Goal: Task Accomplishment & Management: Manage account settings

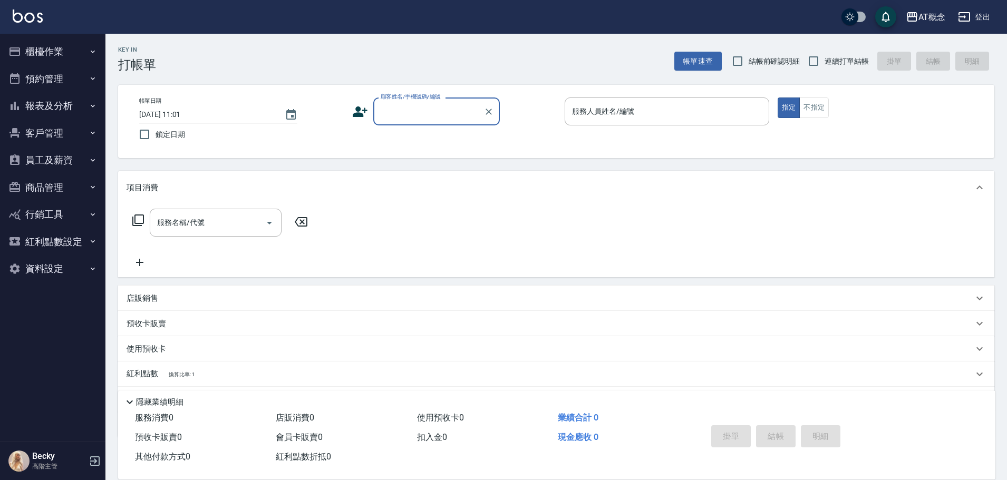
type input "u"
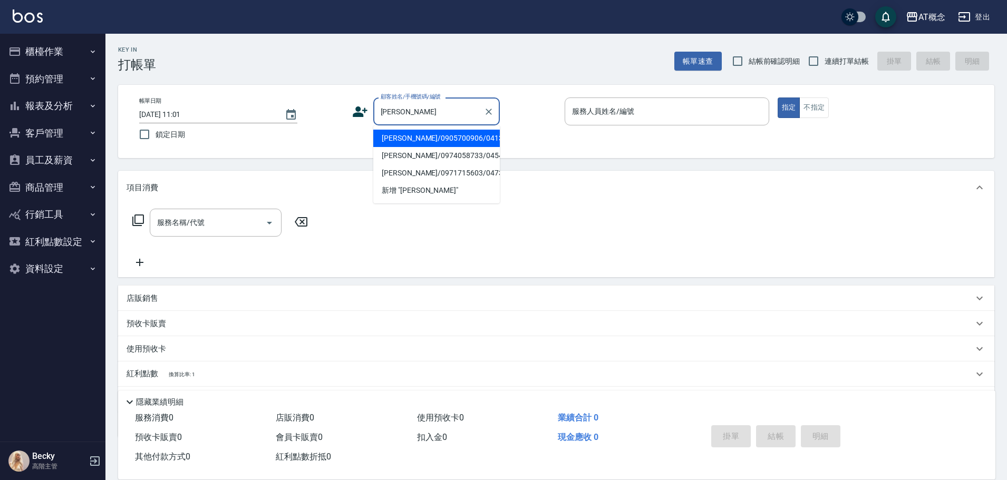
click at [473, 144] on li "[PERSON_NAME]/0905700906/04131" at bounding box center [436, 138] width 127 height 17
type input "[PERSON_NAME]/0905700906/04131"
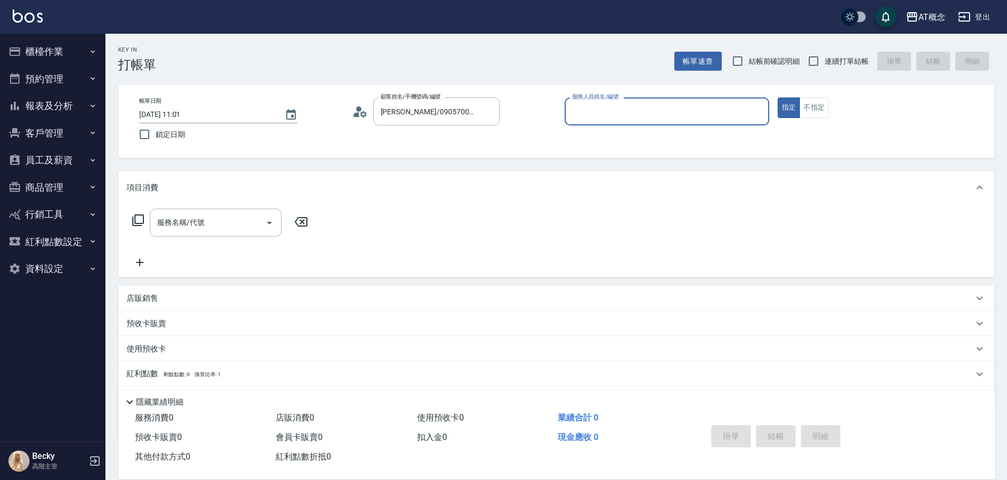
type input "Anson-3"
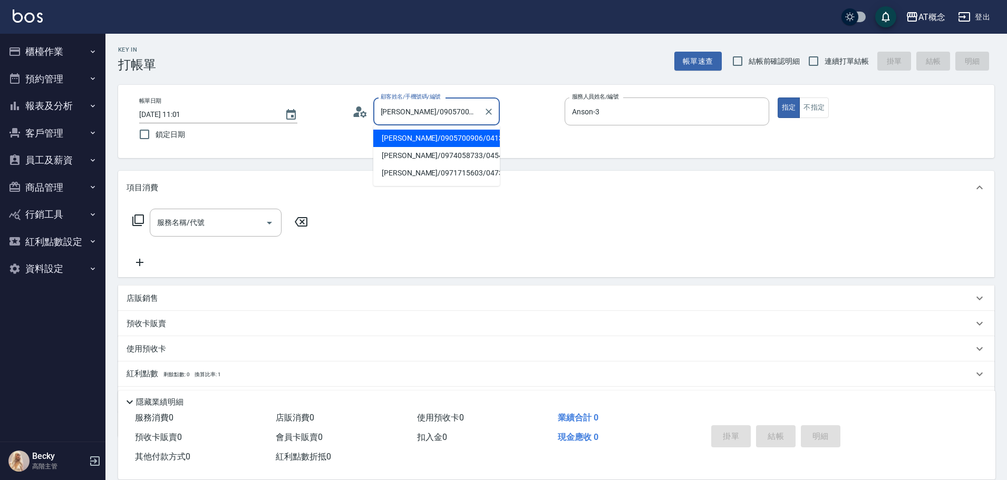
click at [477, 119] on input "[PERSON_NAME]/0905700906/04131" at bounding box center [428, 111] width 101 height 18
click at [470, 155] on li "[PERSON_NAME]/0974058733/04543" at bounding box center [436, 155] width 127 height 17
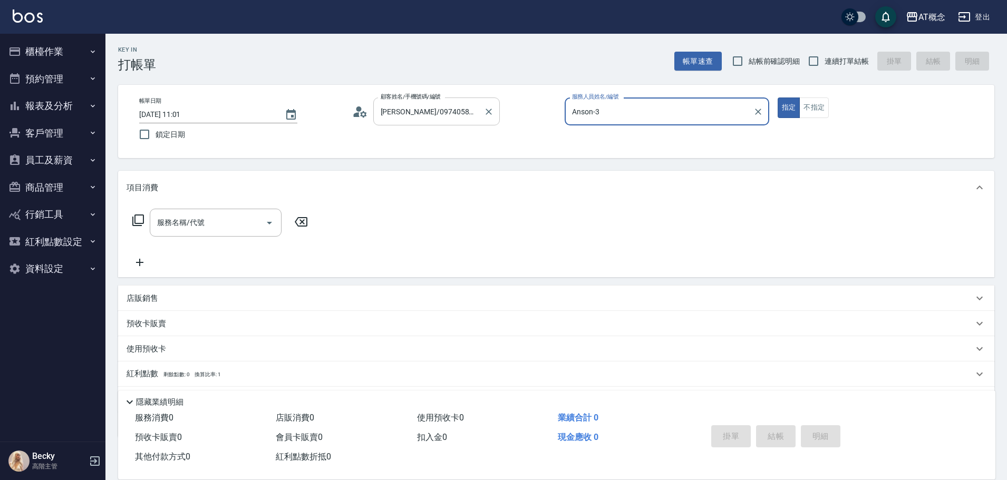
click at [476, 120] on input "[PERSON_NAME]/0974058733/04543" at bounding box center [428, 111] width 101 height 18
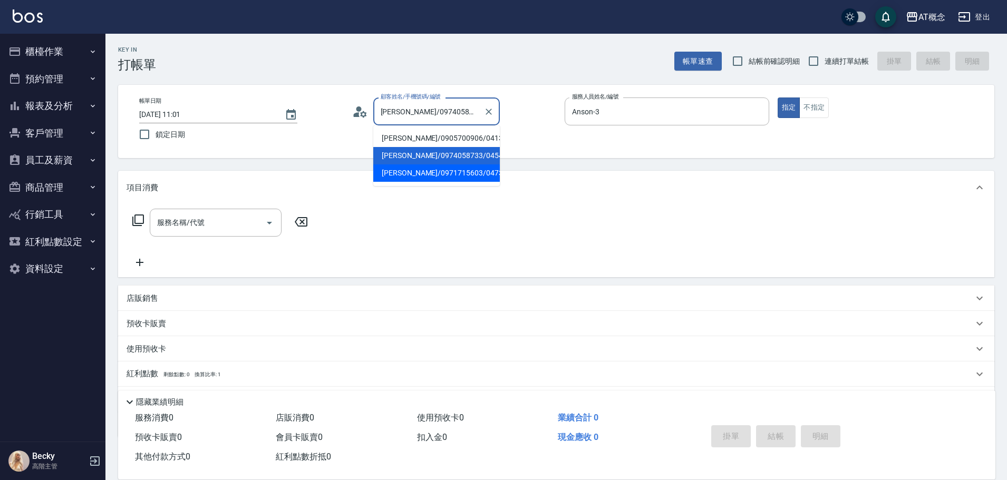
click at [465, 173] on li "[PERSON_NAME]/0971715603/04731" at bounding box center [436, 173] width 127 height 17
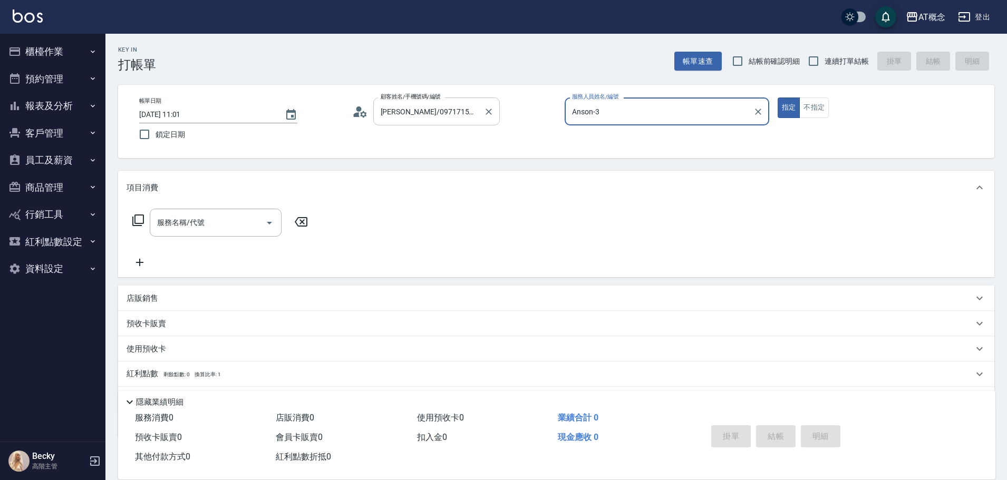
click at [473, 121] on input "[PERSON_NAME]/0971715603/04731" at bounding box center [428, 111] width 101 height 18
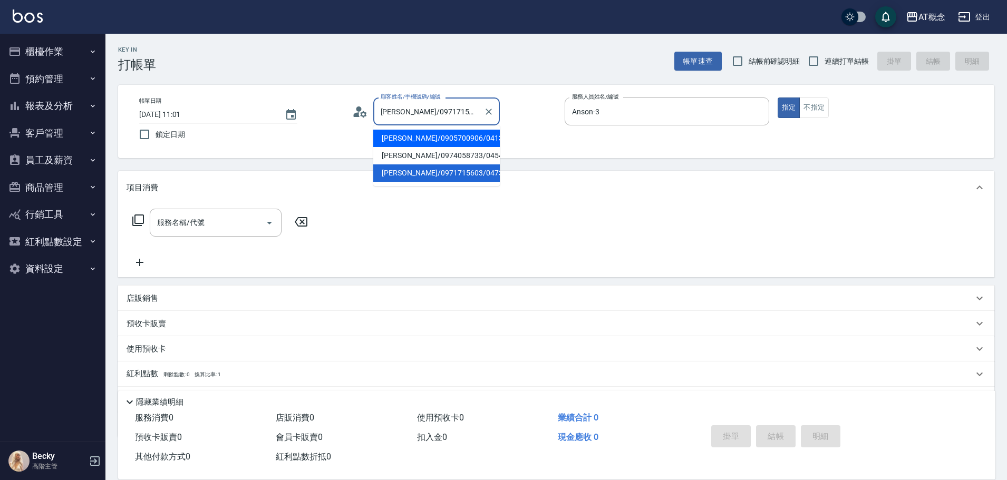
click at [460, 143] on li "[PERSON_NAME]/0905700906/04131" at bounding box center [436, 138] width 127 height 17
type input "[PERSON_NAME]/0905700906/04131"
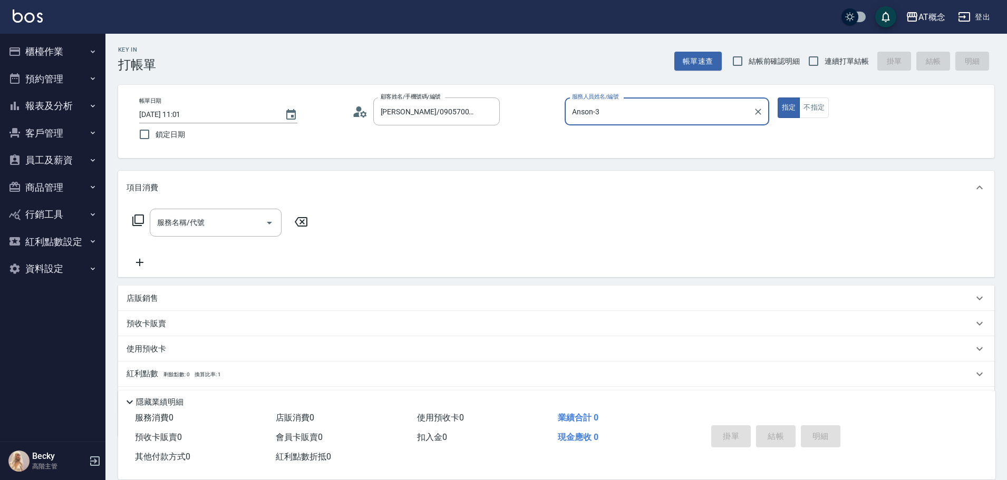
drag, startPoint x: 629, startPoint y: 122, endPoint x: 520, endPoint y: 121, distance: 108.6
click at [520, 121] on div "帳單日期 [DATE] 11:01 鎖定日期 顧客姓名/手機號碼/編號 [PERSON_NAME]/0905700906/04131 顧客姓名/手機號碼/編號…" at bounding box center [556, 122] width 851 height 48
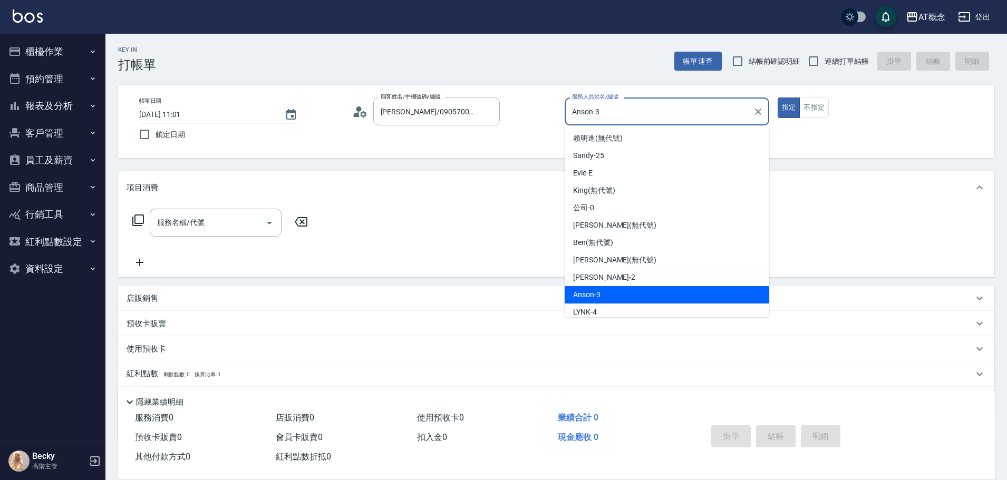
drag, startPoint x: 613, startPoint y: 112, endPoint x: 504, endPoint y: 113, distance: 109.2
click at [504, 113] on div "帳單日期 [DATE] 11:01 鎖定日期 顧客姓名/手機號碼/編號 [PERSON_NAME]/0905700906/04131 顧客姓名/手機號碼/編號…" at bounding box center [556, 122] width 851 height 48
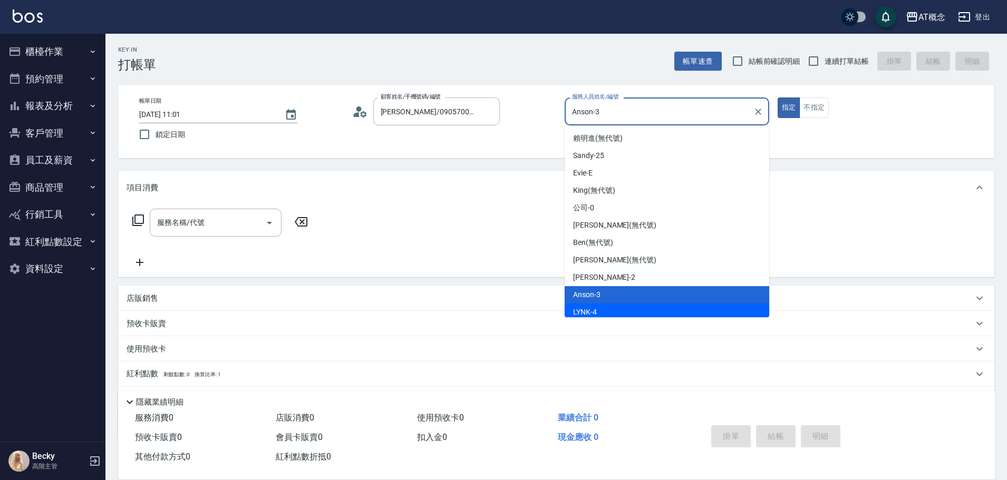
click at [616, 306] on div "LYNK -4" at bounding box center [667, 312] width 205 height 17
type input "LYNK-4"
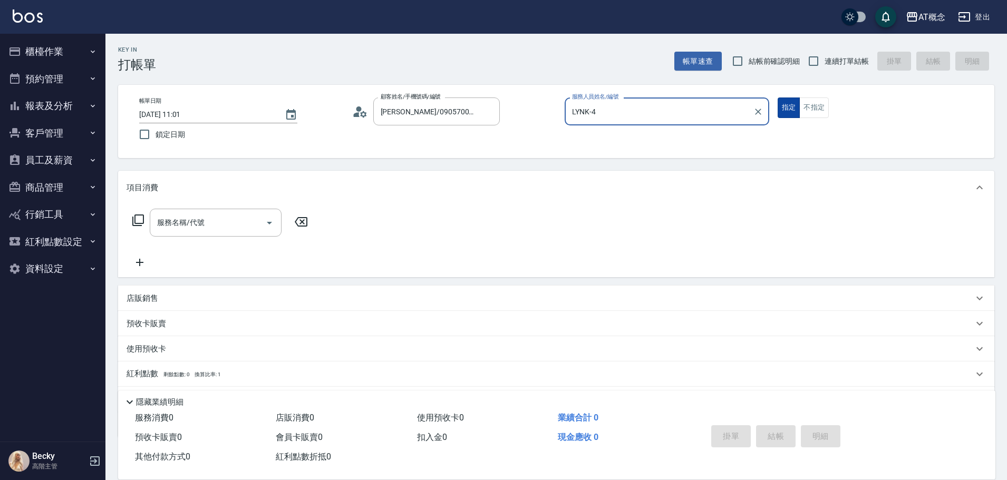
click at [793, 111] on button "指定" at bounding box center [789, 108] width 23 height 21
click at [678, 153] on div "帳單日期 [DATE] 11:01 鎖定日期 顧客姓名/手機號碼/編號 [PERSON_NAME]/0905700906/04131 顧客姓名/手機號碼/編號…" at bounding box center [556, 121] width 876 height 73
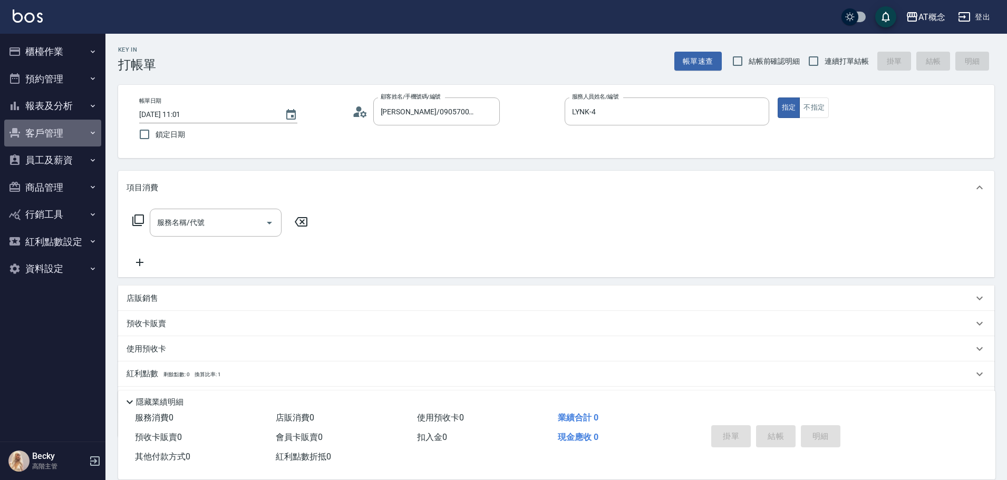
click at [62, 130] on button "客戶管理" at bounding box center [52, 133] width 97 height 27
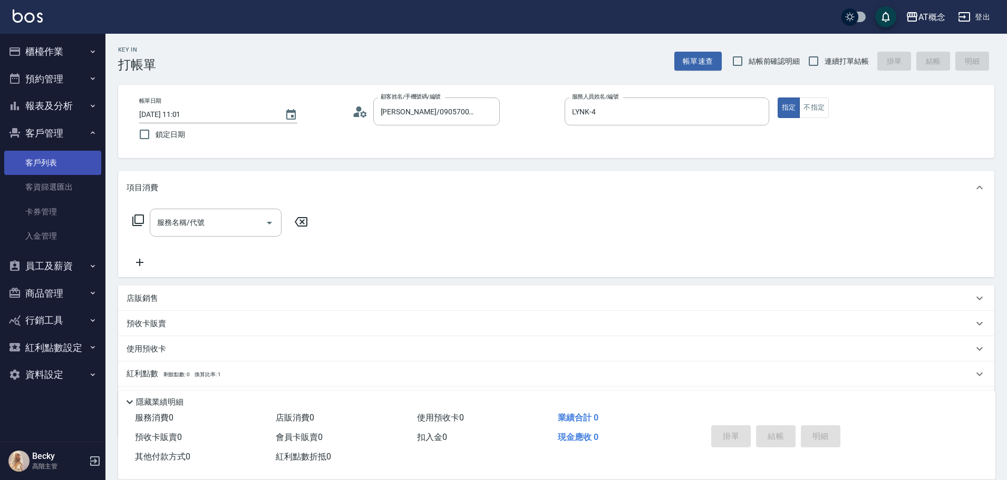
click at [71, 160] on link "客戶列表" at bounding box center [52, 163] width 97 height 24
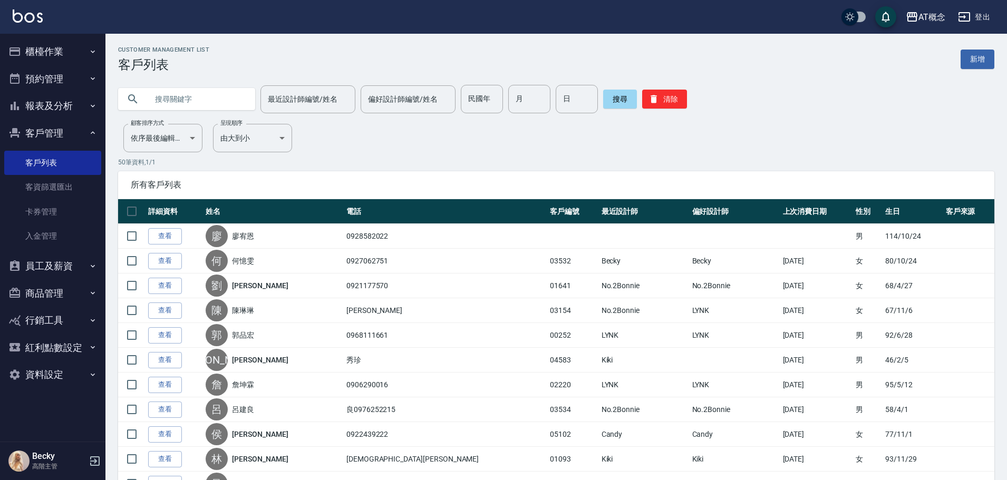
click at [220, 102] on input "text" at bounding box center [197, 99] width 99 height 28
type input "葉柏均"
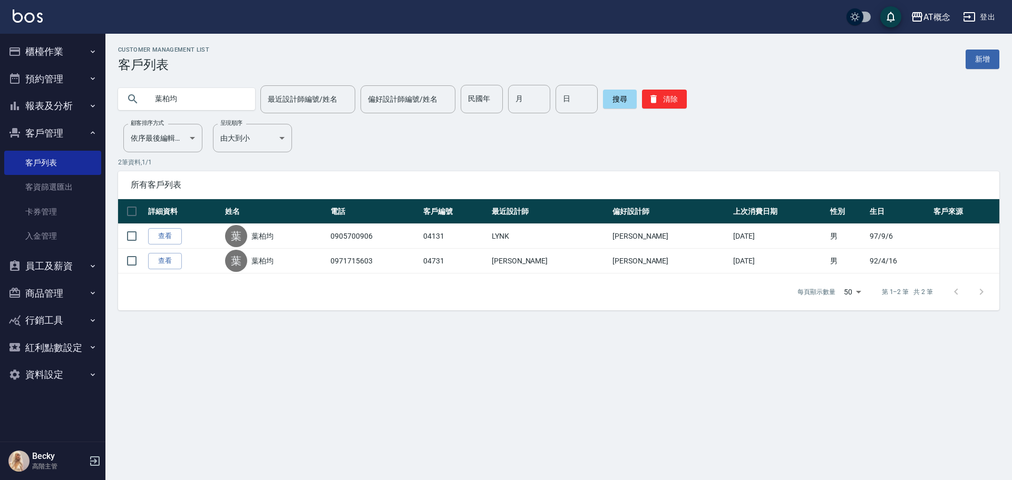
drag, startPoint x: 192, startPoint y: 104, endPoint x: 136, endPoint y: 101, distance: 57.0
click at [136, 101] on div "葉柏均" at bounding box center [186, 99] width 137 height 22
type input "吳國"
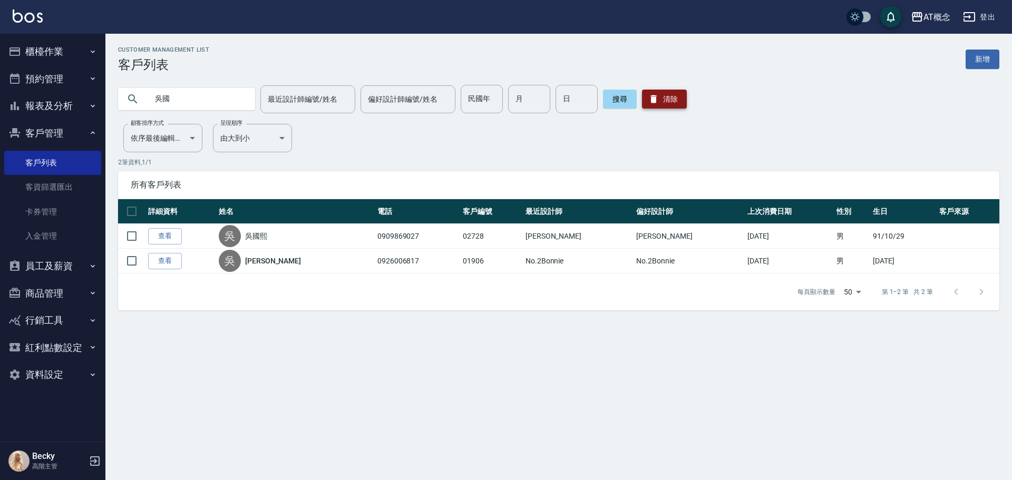
click at [674, 97] on button "清除" at bounding box center [664, 99] width 45 height 19
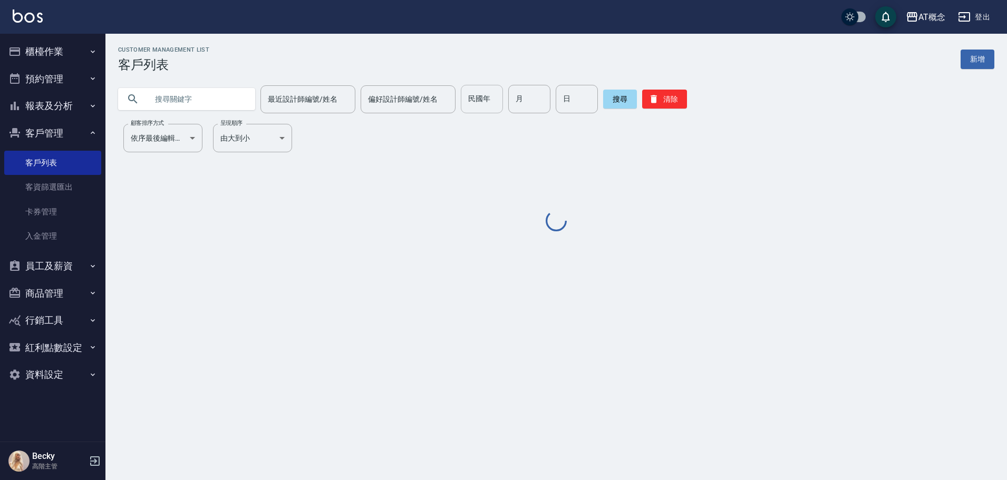
click at [486, 98] on input "民國年" at bounding box center [482, 99] width 42 height 28
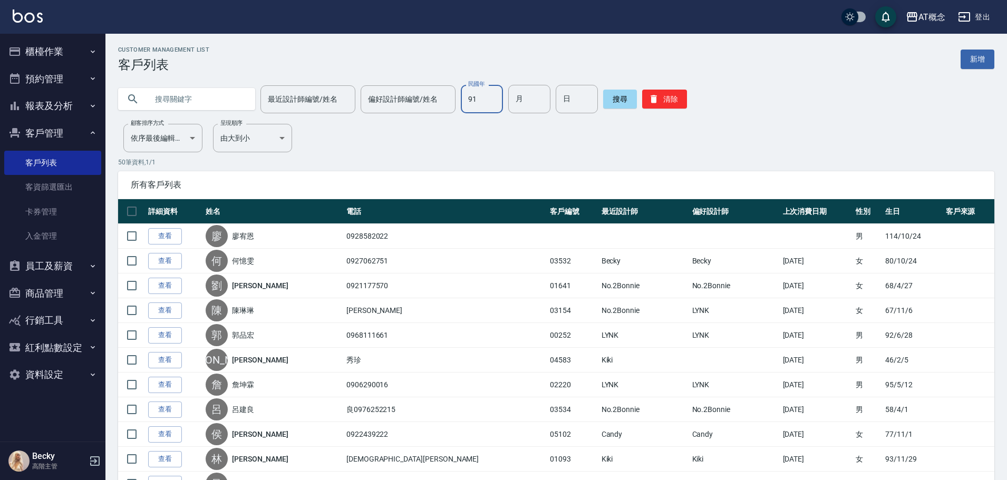
type input "91"
type input "11"
type input "05"
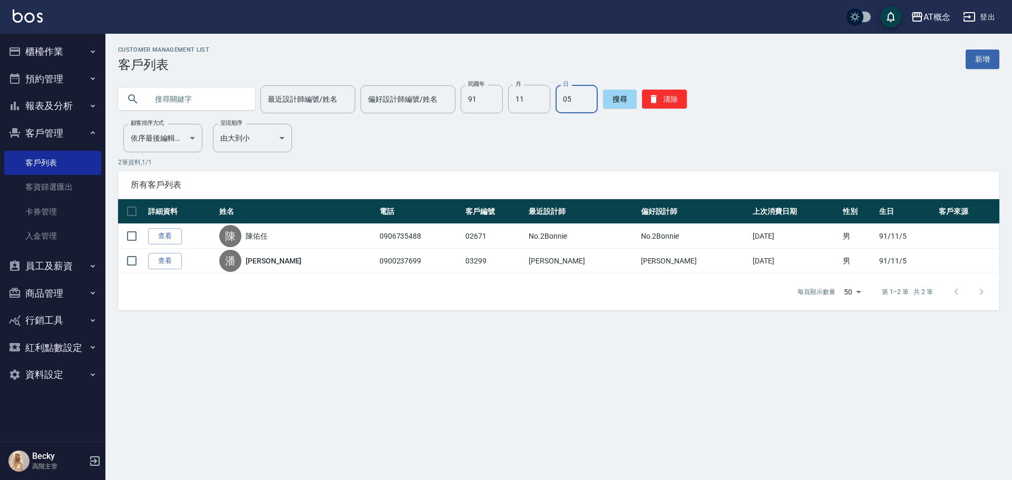
click at [687, 112] on div "最近設計師編號/姓名 最近設計師編號/姓名 偏好設計師編號/姓名 偏好設計師編號/姓名 民國年 91 民國年 月 11 月 日 05 日 搜尋 清除" at bounding box center [559, 99] width 882 height 28
drag, startPoint x: 673, startPoint y: 102, endPoint x: 662, endPoint y: 102, distance: 11.1
click at [673, 102] on button "清除" at bounding box center [664, 99] width 45 height 19
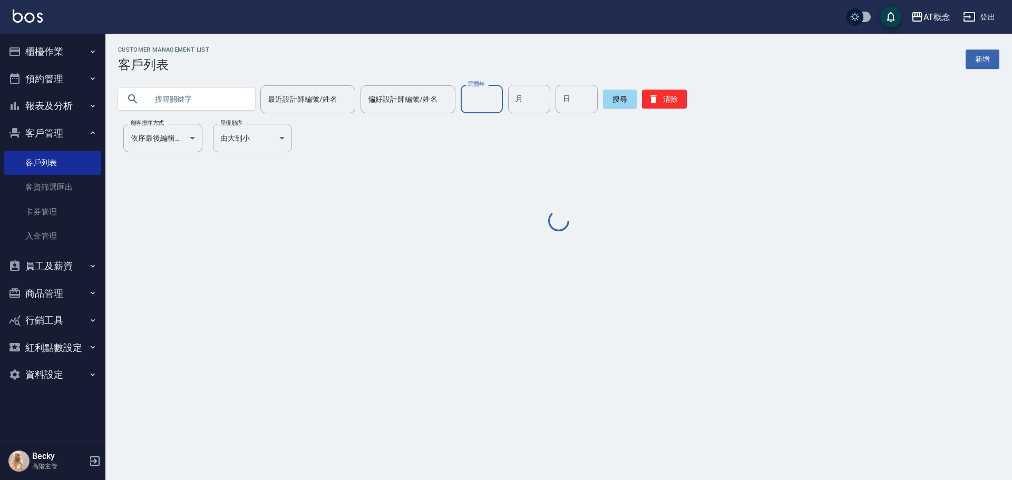
click at [471, 93] on input "民國年" at bounding box center [482, 99] width 42 height 28
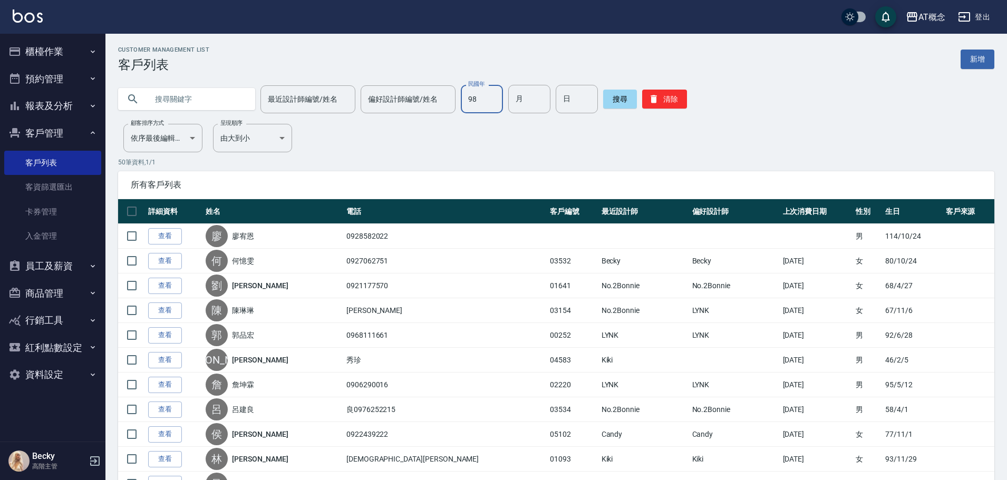
type input "98"
type input "02"
type input "27"
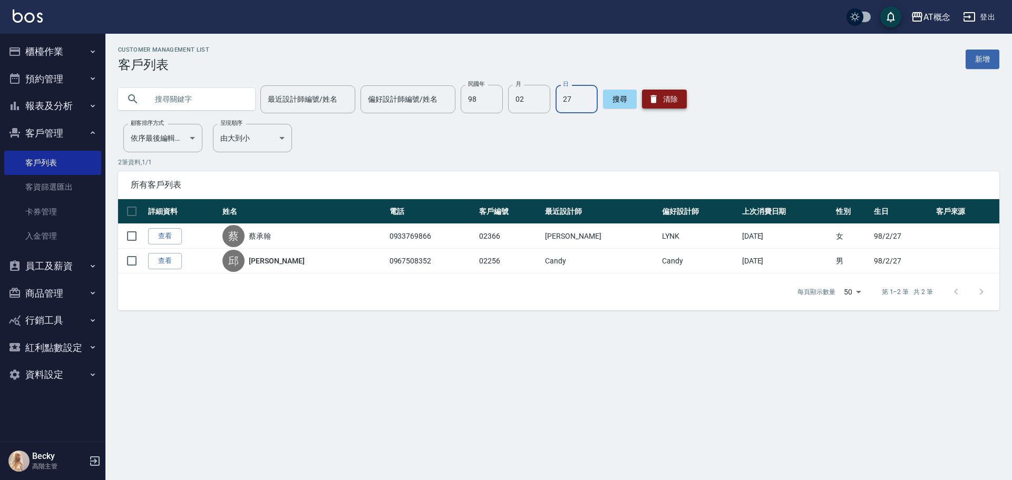
click at [644, 96] on button "清除" at bounding box center [664, 99] width 45 height 19
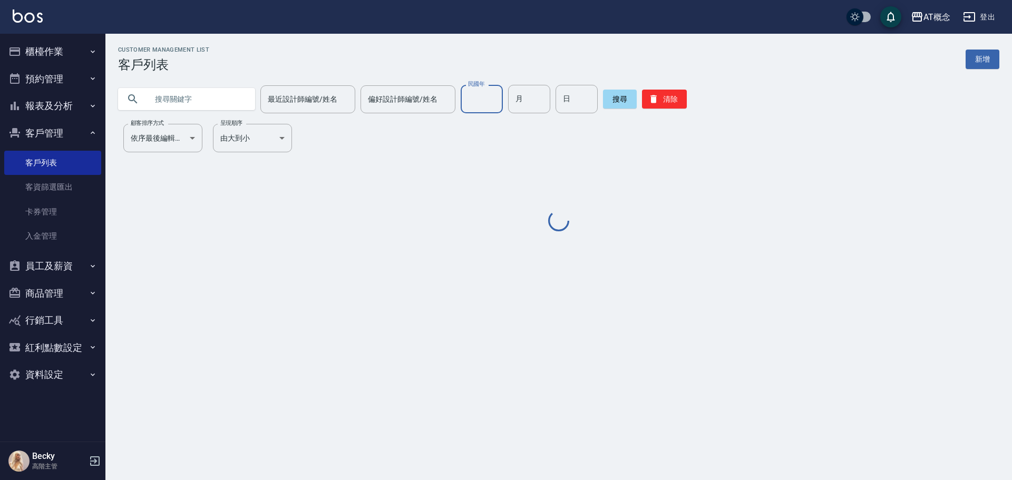
click at [487, 101] on input "民國年" at bounding box center [482, 99] width 42 height 28
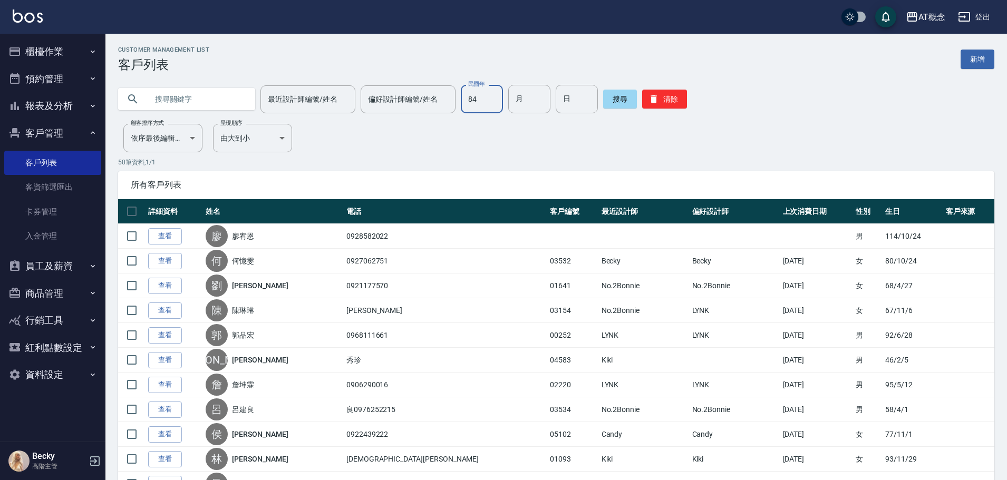
type input "84"
type input "05"
type input "21"
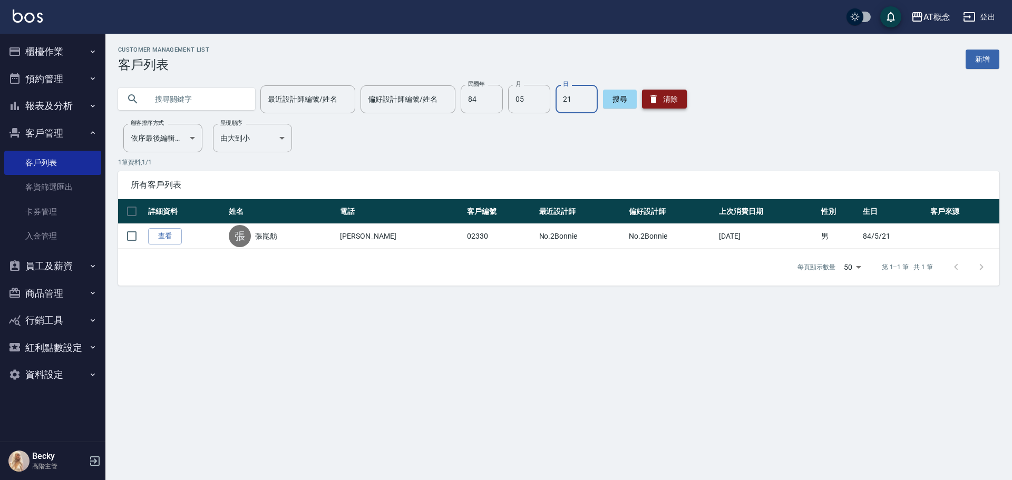
click at [659, 96] on button "清除" at bounding box center [664, 99] width 45 height 19
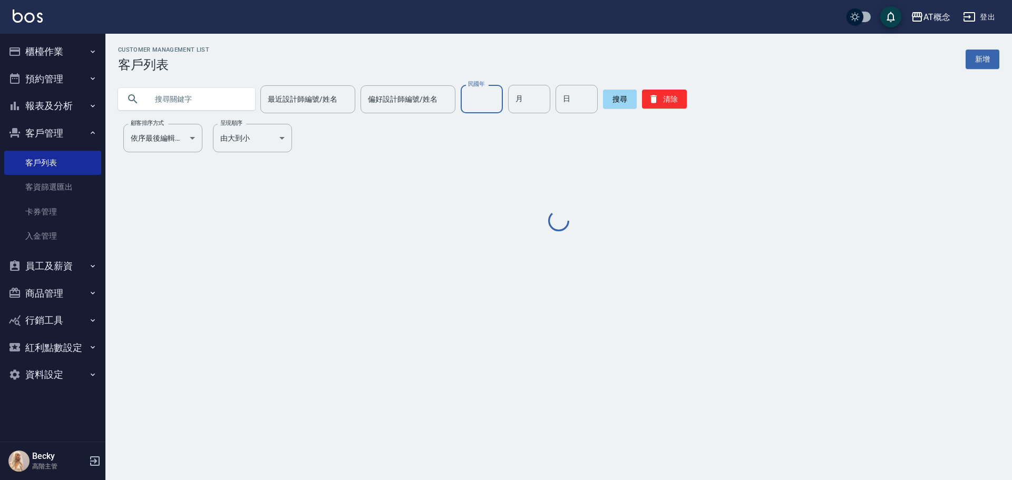
click at [478, 103] on input "民國年" at bounding box center [482, 99] width 42 height 28
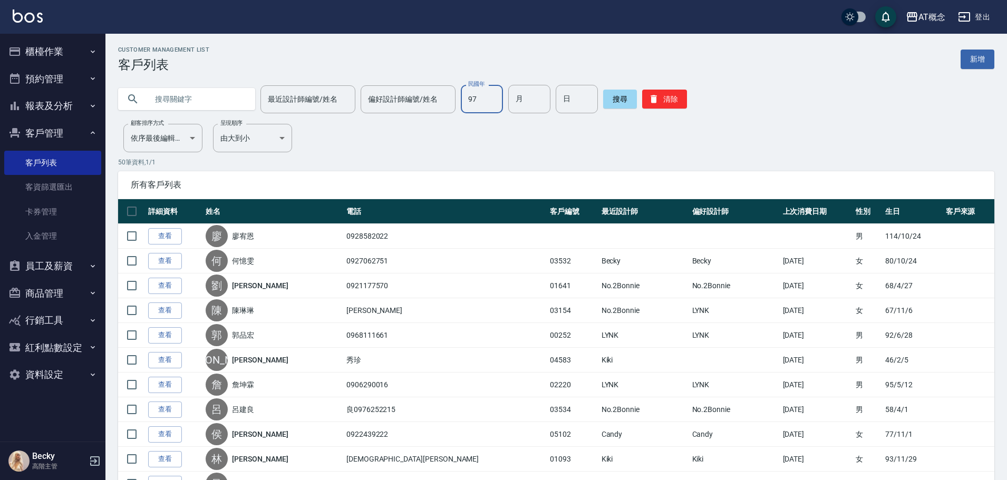
type input "97"
type input "10"
type input "24"
